Goal: Task Accomplishment & Management: Manage account settings

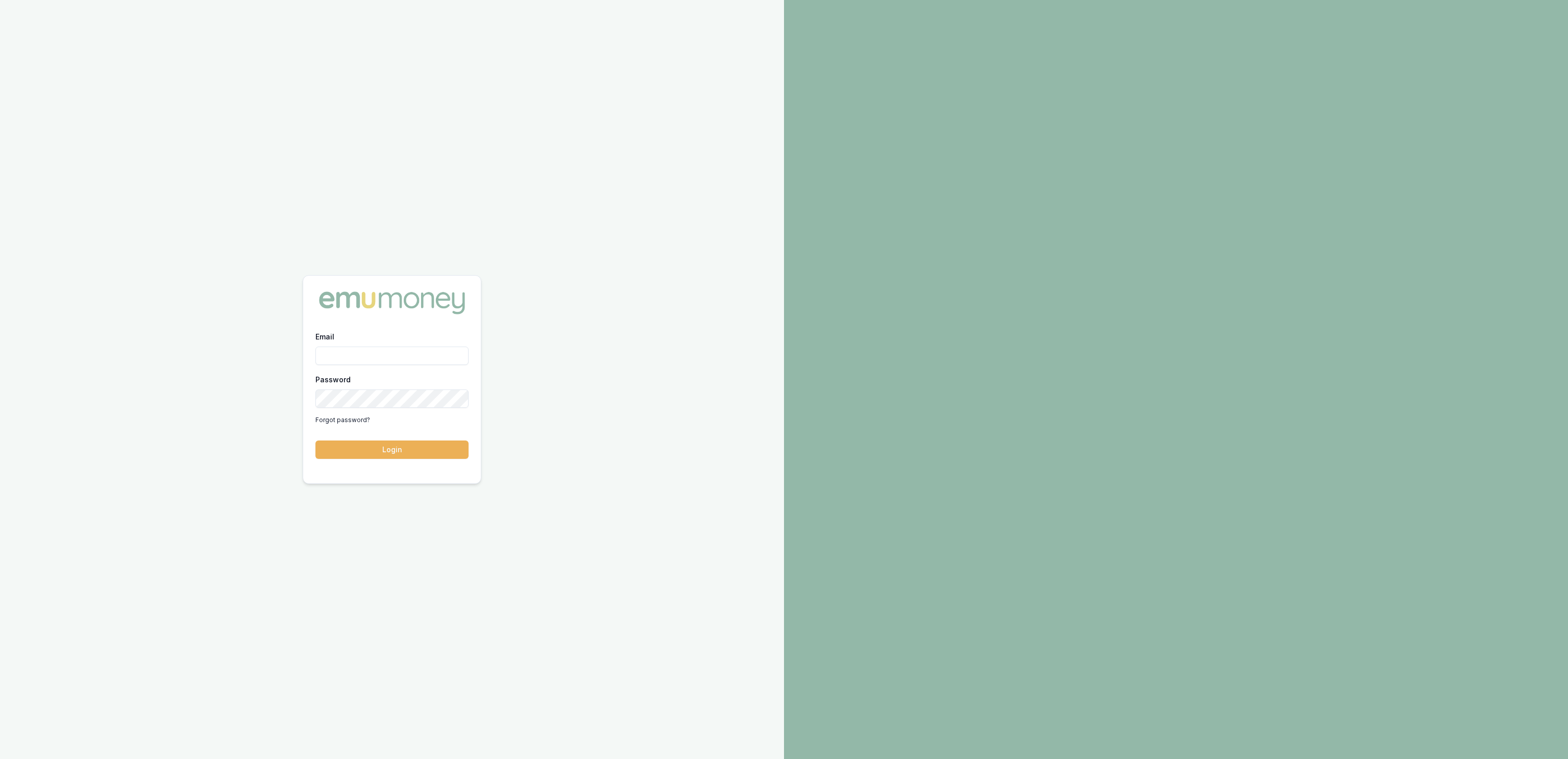
type input "[PERSON_NAME][EMAIL_ADDRESS][DOMAIN_NAME]"
click at [410, 441] on button "Login" at bounding box center [392, 450] width 153 height 18
